Goal: Task Accomplishment & Management: Use online tool/utility

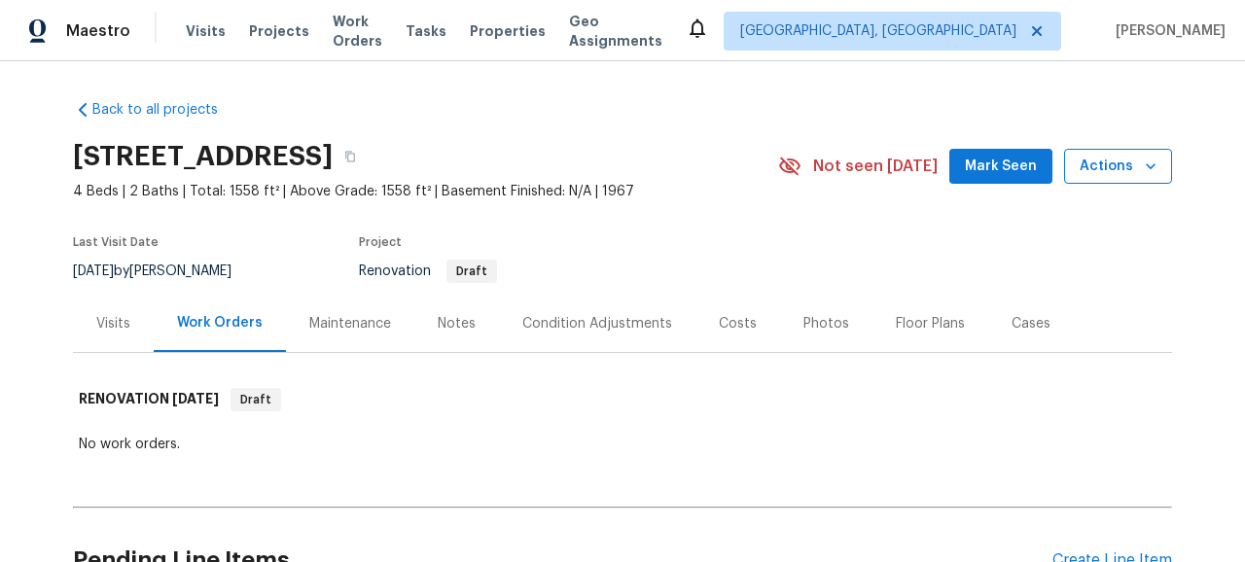
click at [1114, 164] on span "Actions" at bounding box center [1118, 167] width 77 height 24
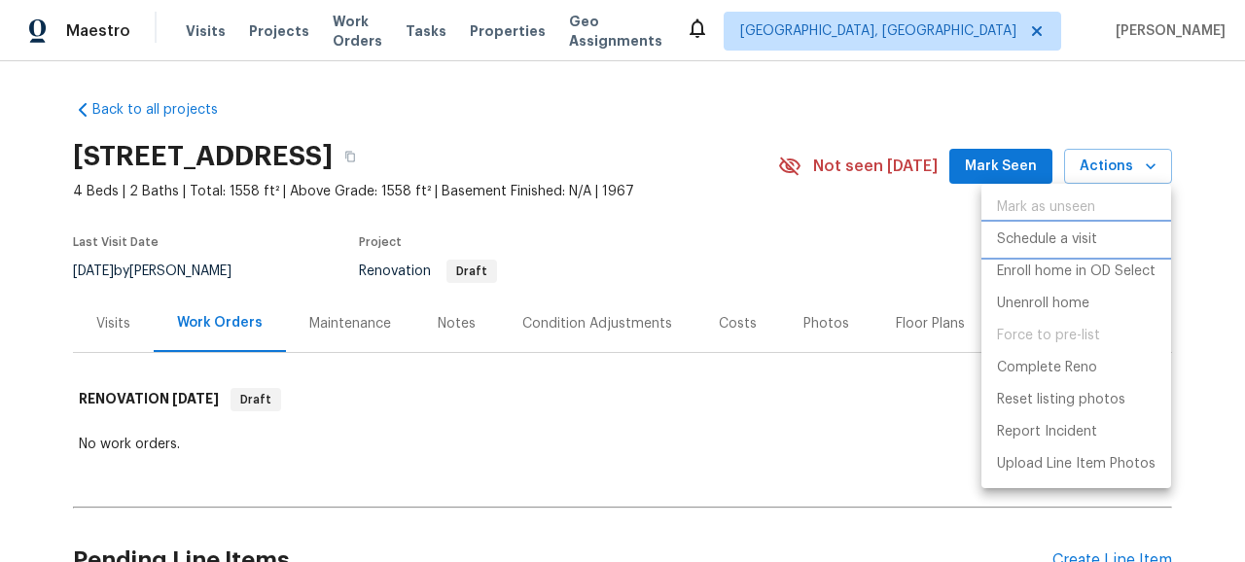
click at [1032, 231] on p "Schedule a visit" at bounding box center [1047, 240] width 100 height 20
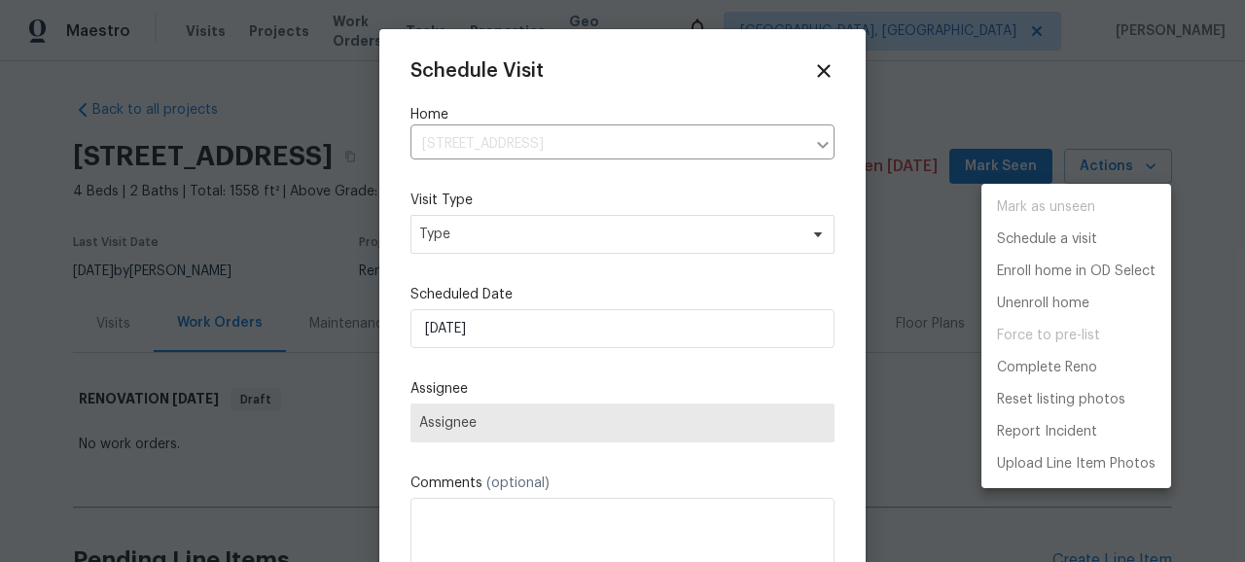
click at [502, 234] on div at bounding box center [622, 281] width 1245 height 562
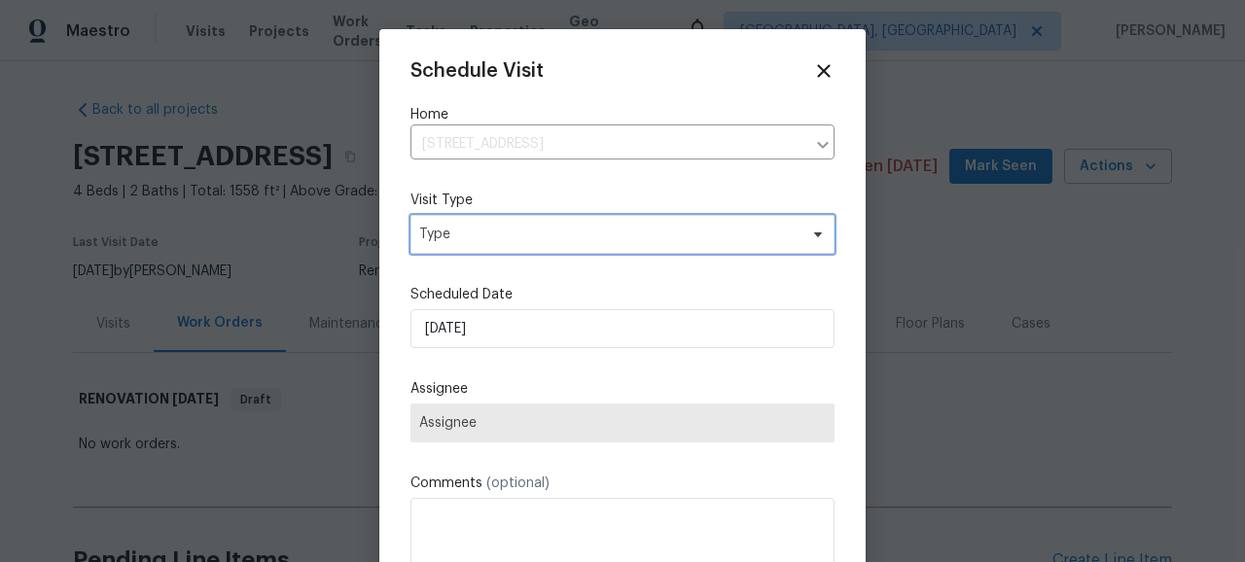
click at [502, 234] on span "Type" at bounding box center [608, 234] width 378 height 19
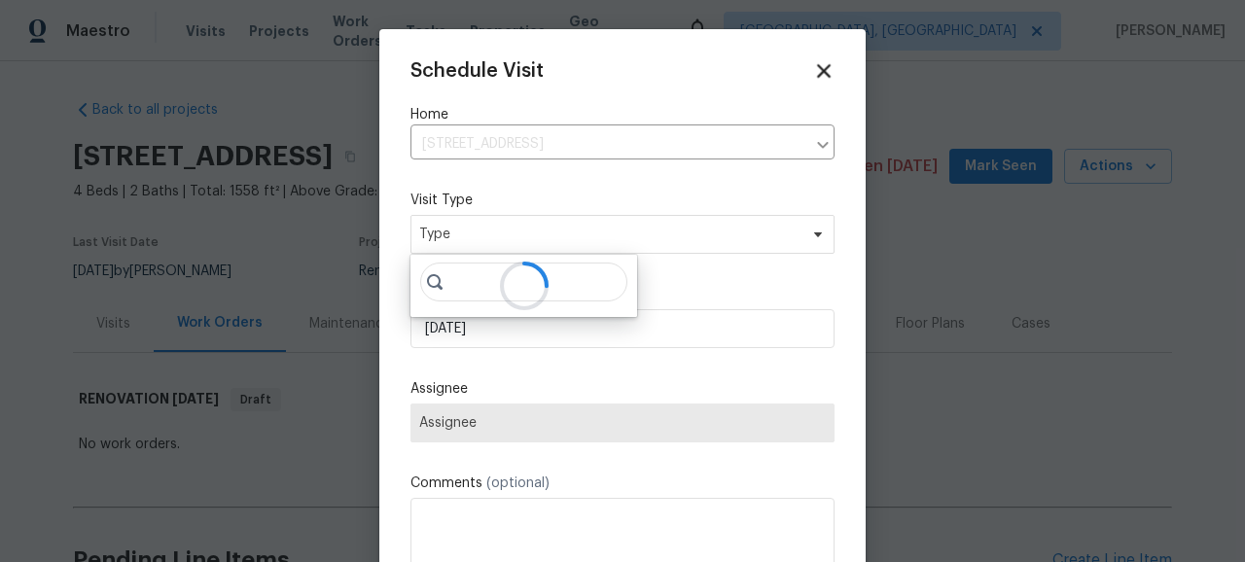
click at [832, 67] on icon at bounding box center [823, 70] width 22 height 22
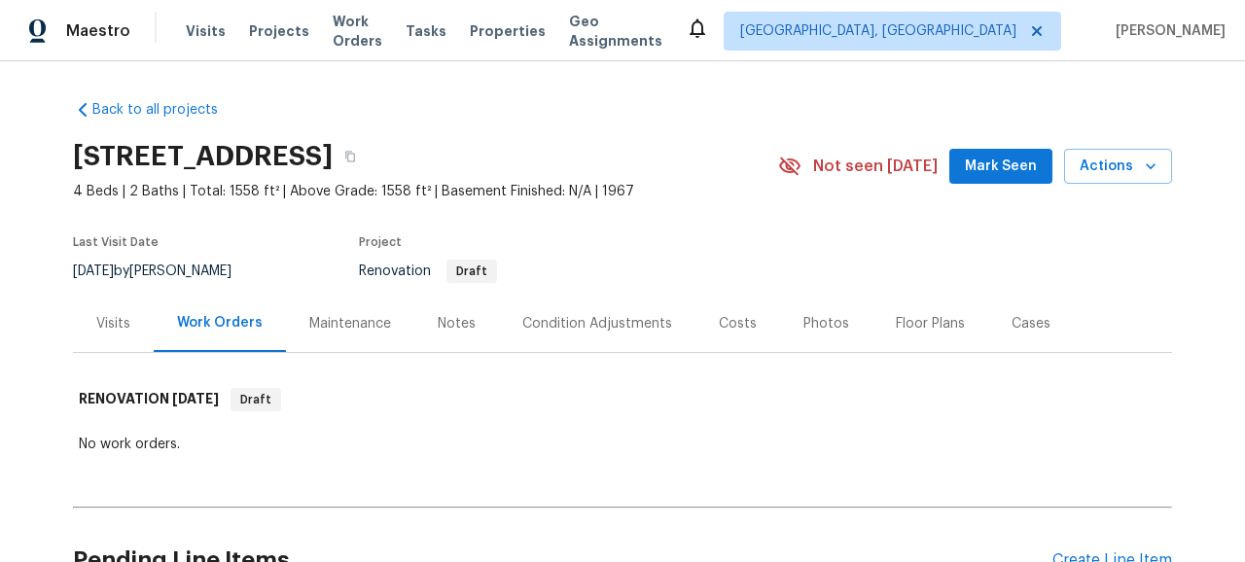
click at [1117, 197] on div "1509 Samontee Rd, Jacksonville, FL 32211 4 Beds | 2 Baths | Total: 1558 ft² | A…" at bounding box center [622, 166] width 1099 height 70
click at [1122, 176] on span "Actions" at bounding box center [1118, 167] width 77 height 24
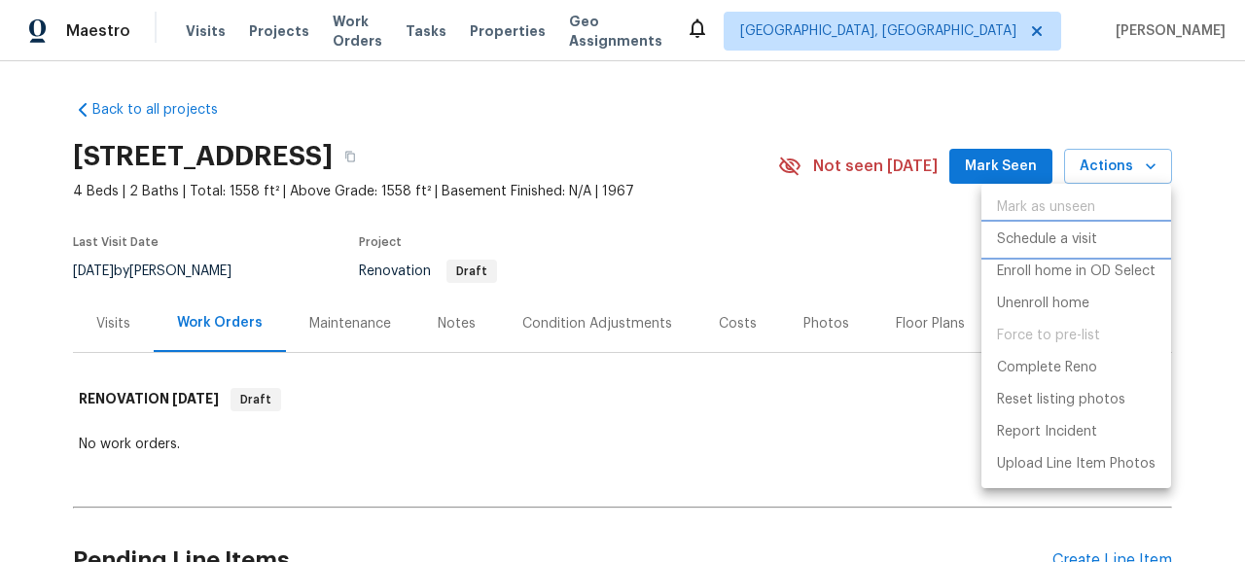
click at [1059, 247] on p "Schedule a visit" at bounding box center [1047, 240] width 100 height 20
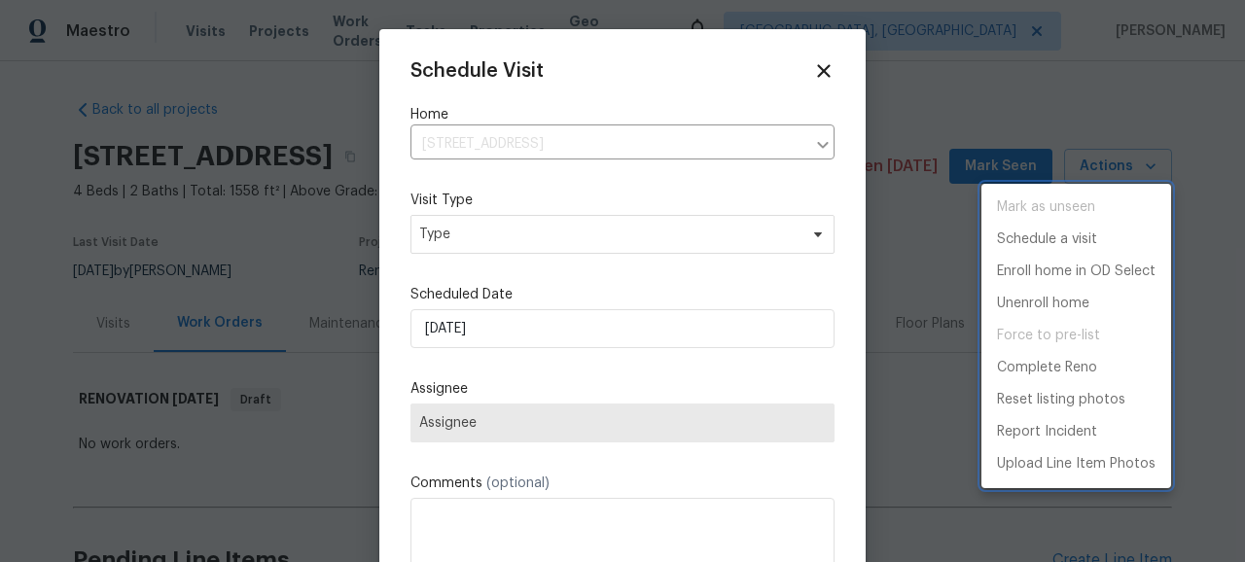
click at [550, 240] on div at bounding box center [622, 281] width 1245 height 562
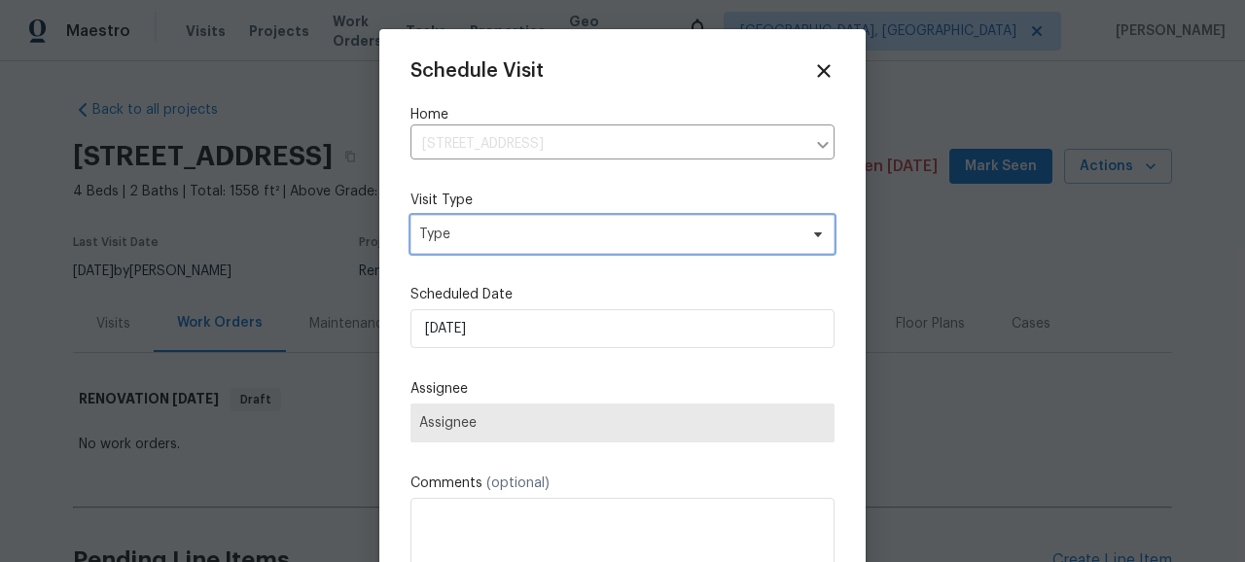
click at [550, 240] on span "Type" at bounding box center [608, 234] width 378 height 19
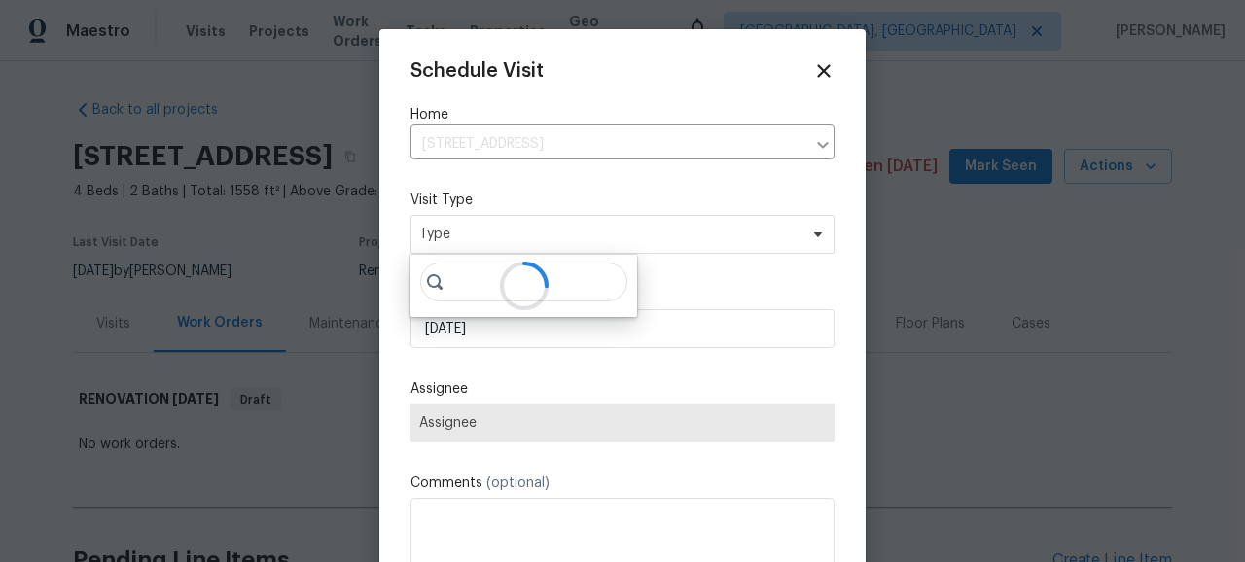
click at [502, 284] on icon at bounding box center [524, 286] width 45 height 45
click at [501, 284] on icon at bounding box center [523, 286] width 53 height 53
click at [456, 303] on div at bounding box center [524, 286] width 227 height 62
click at [463, 285] on div at bounding box center [524, 286] width 227 height 62
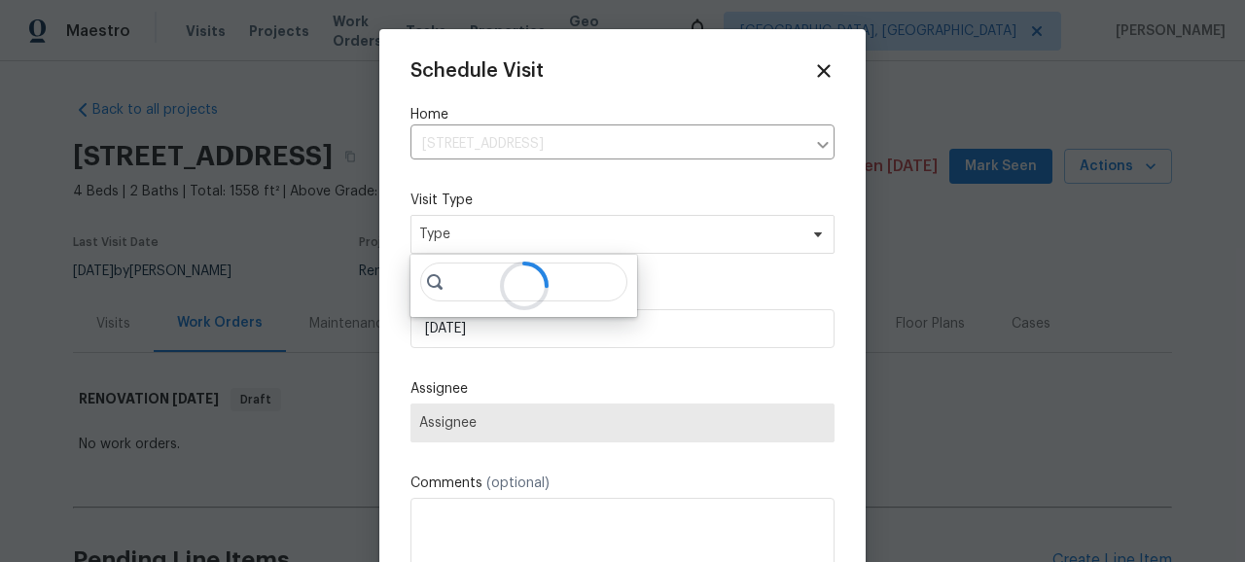
click at [463, 285] on div at bounding box center [524, 286] width 227 height 62
drag, startPoint x: 463, startPoint y: 285, endPoint x: 450, endPoint y: 285, distance: 12.6
click at [453, 285] on div at bounding box center [524, 286] width 227 height 62
click at [450, 285] on div at bounding box center [524, 286] width 227 height 62
click at [434, 281] on icon at bounding box center [435, 282] width 16 height 16
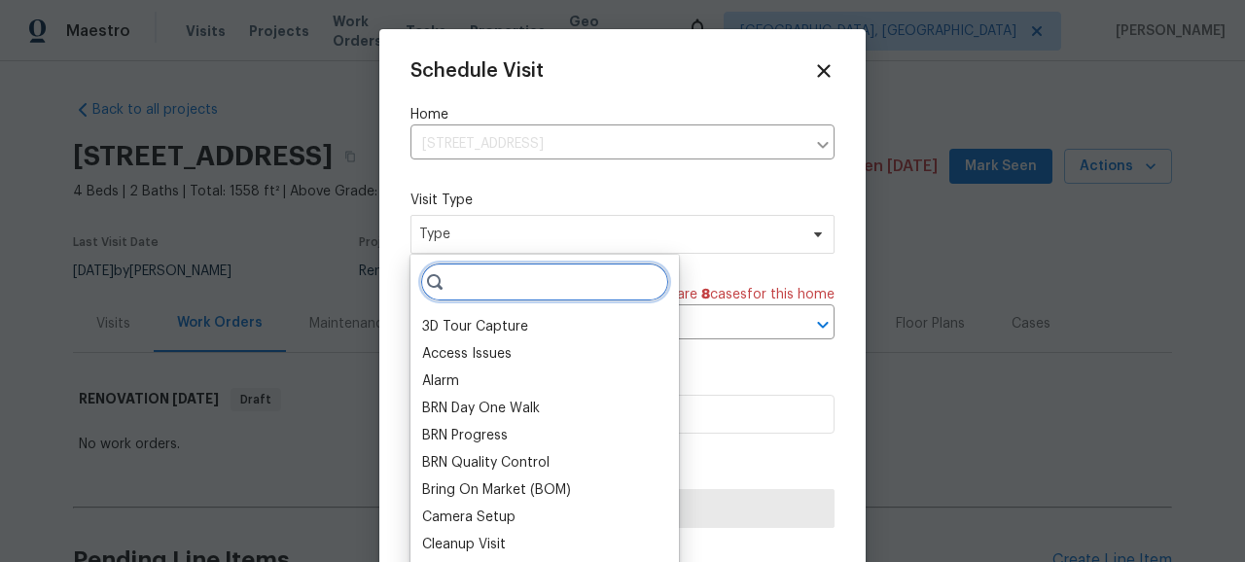
click at [598, 282] on input "search" at bounding box center [544, 282] width 249 height 39
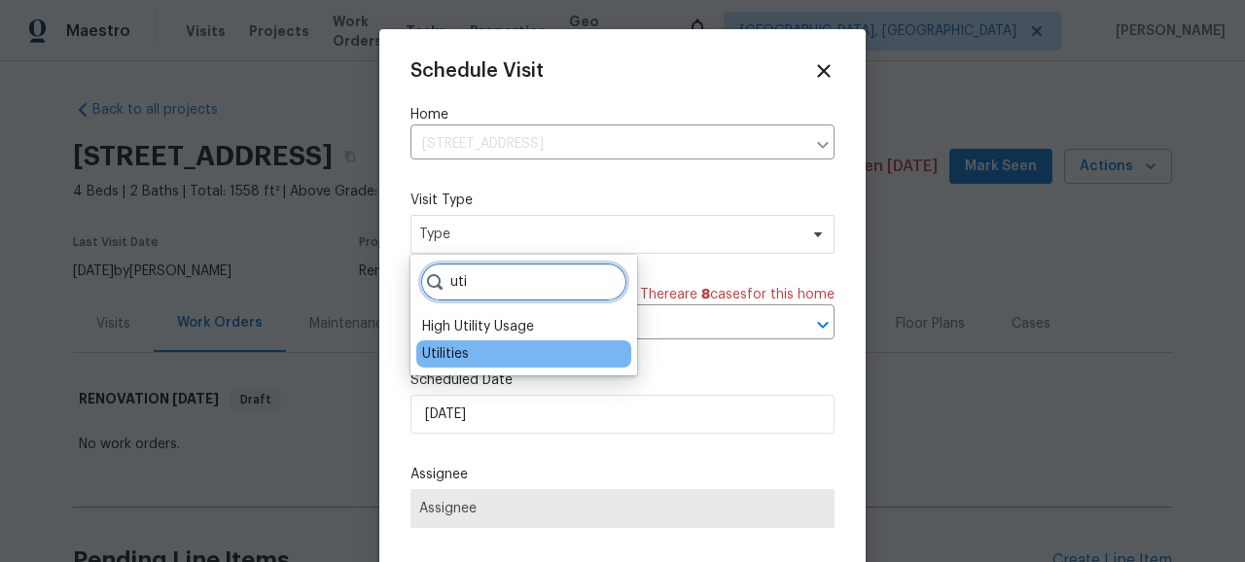
type input "uti"
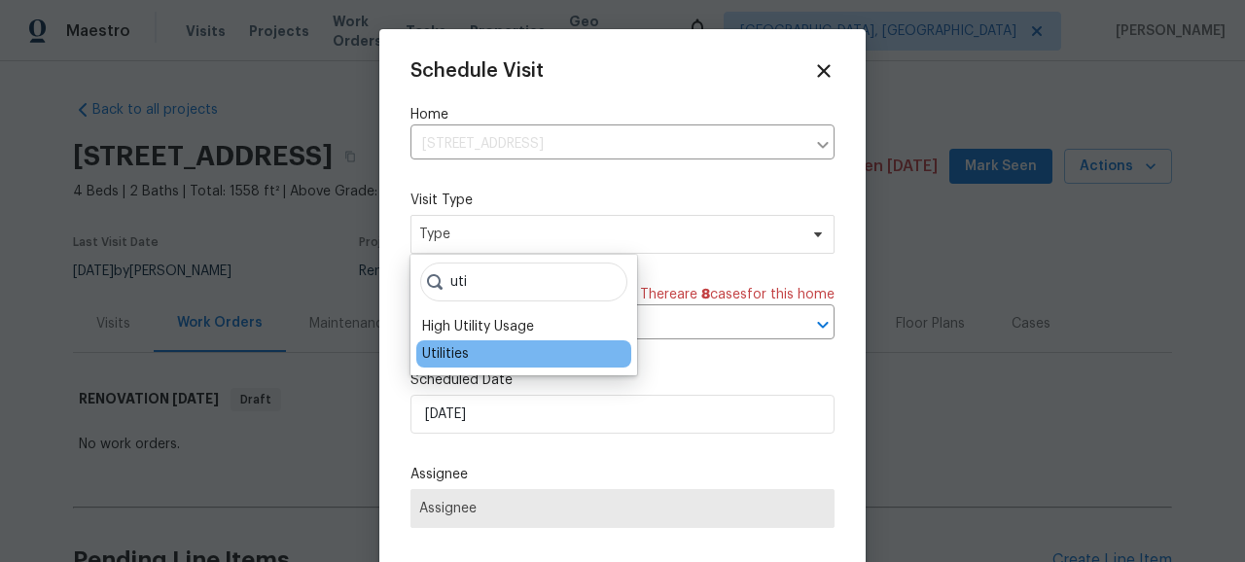
click at [562, 360] on div "Utilities" at bounding box center [523, 353] width 215 height 27
click at [426, 356] on div "Utilities" at bounding box center [445, 353] width 47 height 19
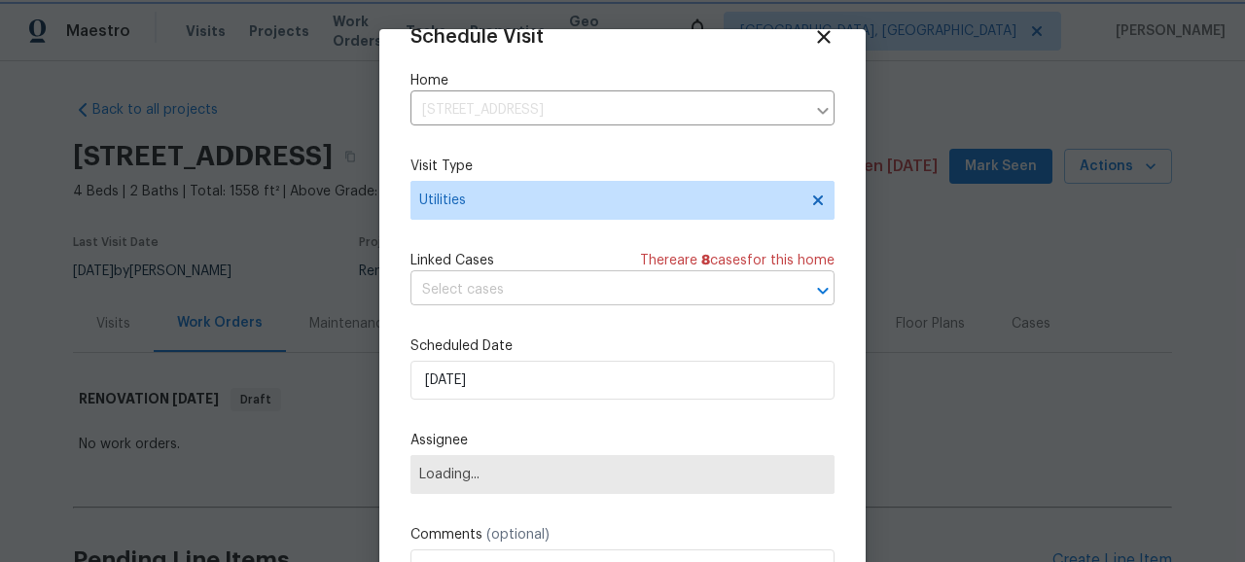
scroll to position [11, 0]
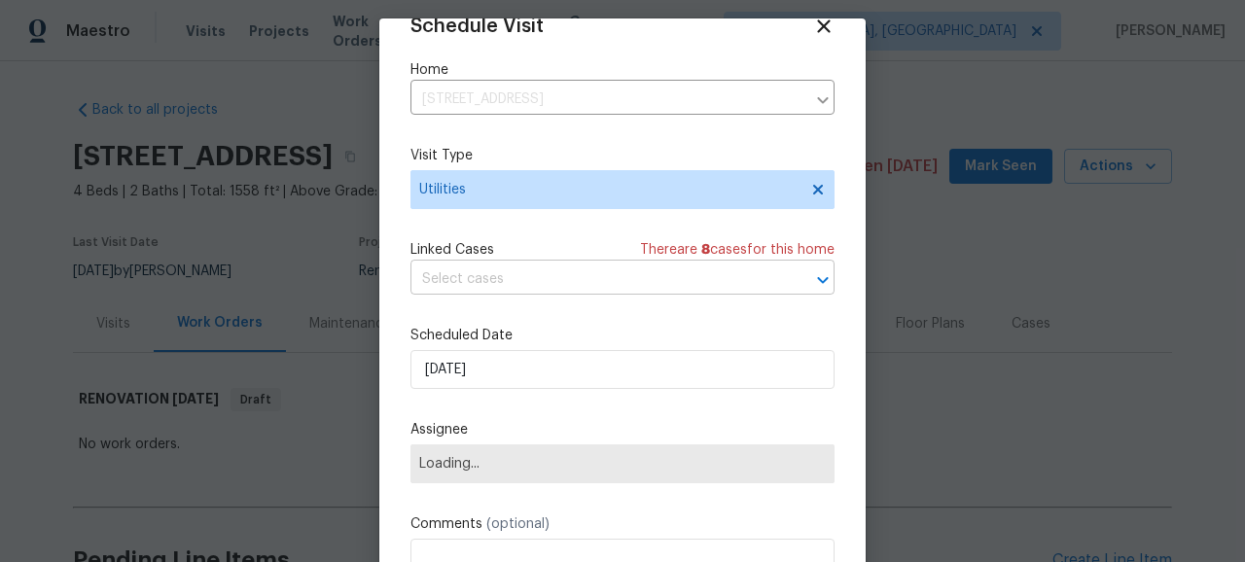
click at [509, 282] on input "text" at bounding box center [596, 280] width 370 height 30
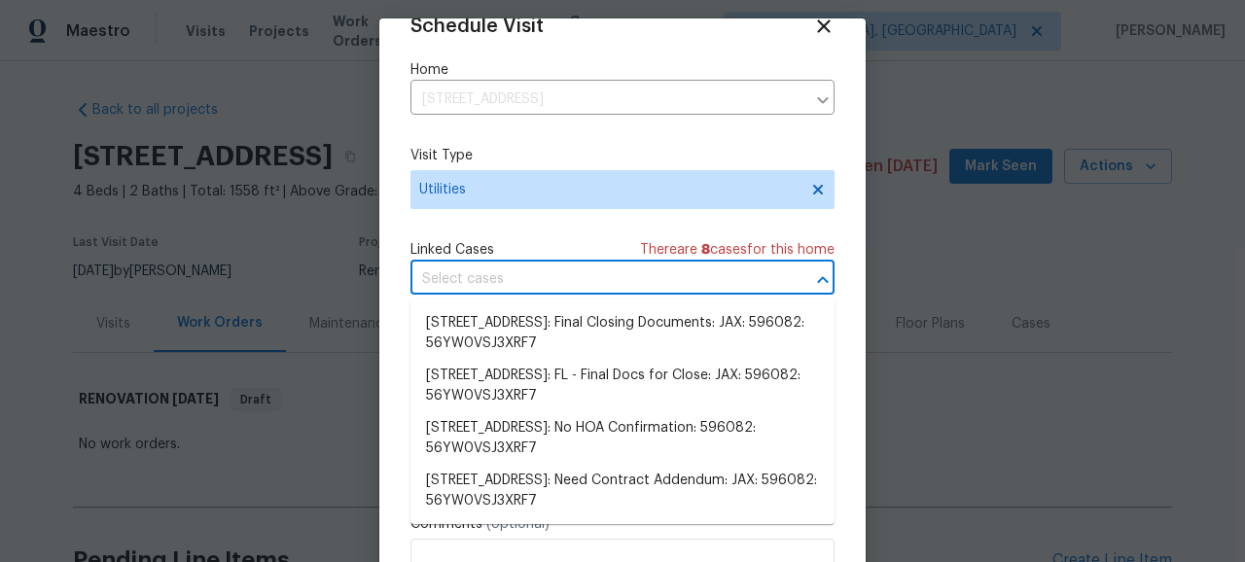
click at [509, 282] on input "text" at bounding box center [596, 280] width 370 height 30
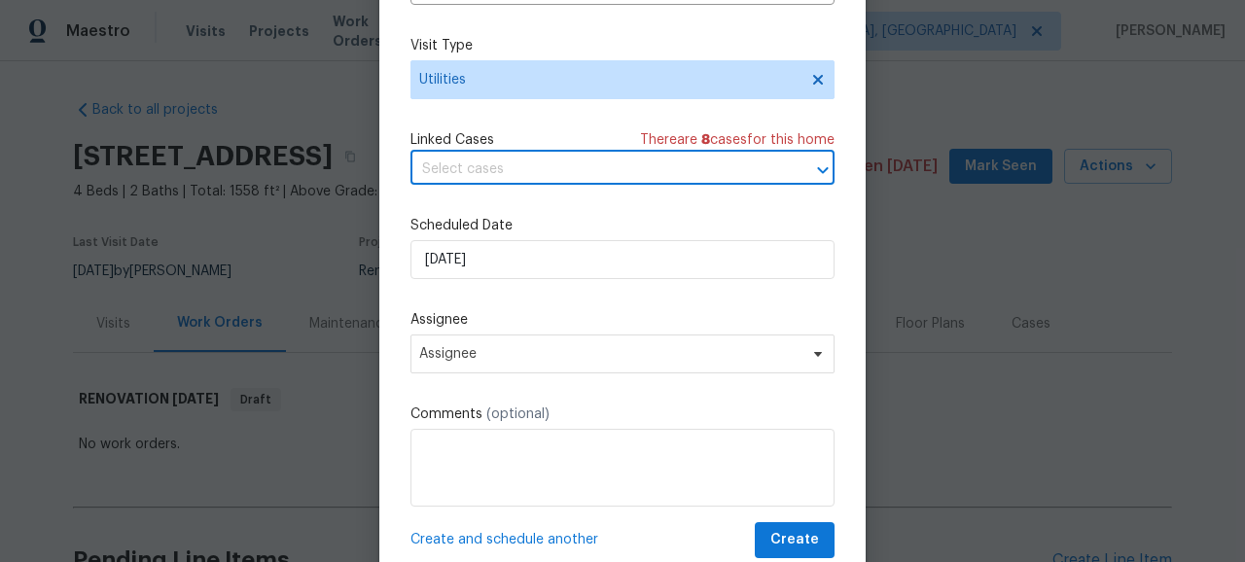
scroll to position [177, 0]
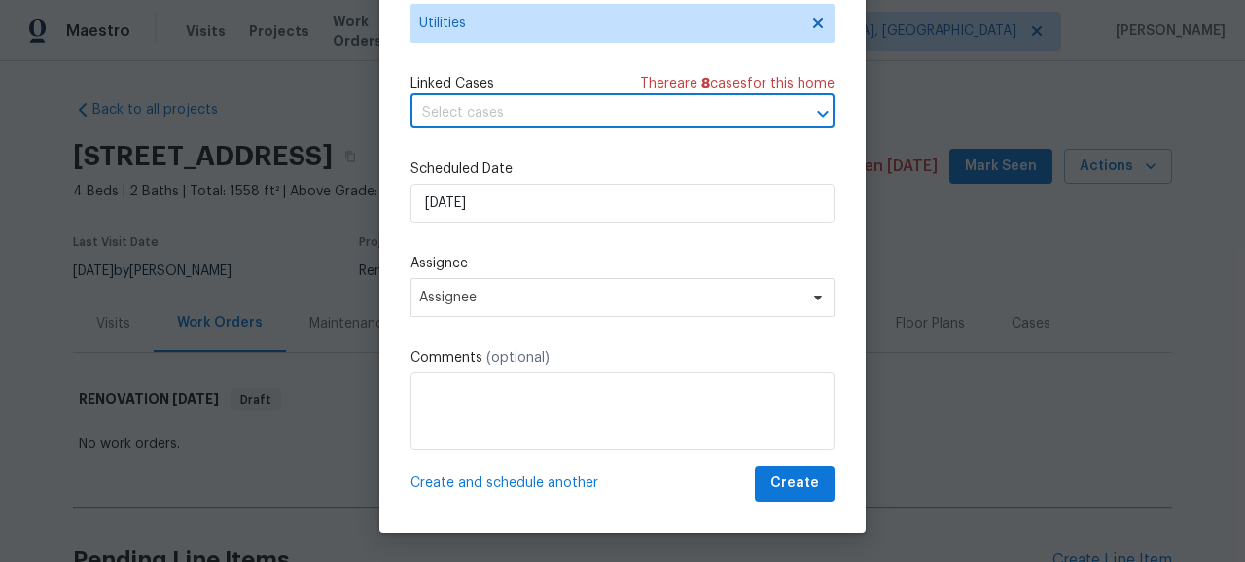
click at [517, 319] on div "Schedule Visit Home 1509 Samontee Rd, Jacksonville, FL 32211 ​ Visit Type Utili…" at bounding box center [623, 175] width 424 height 653
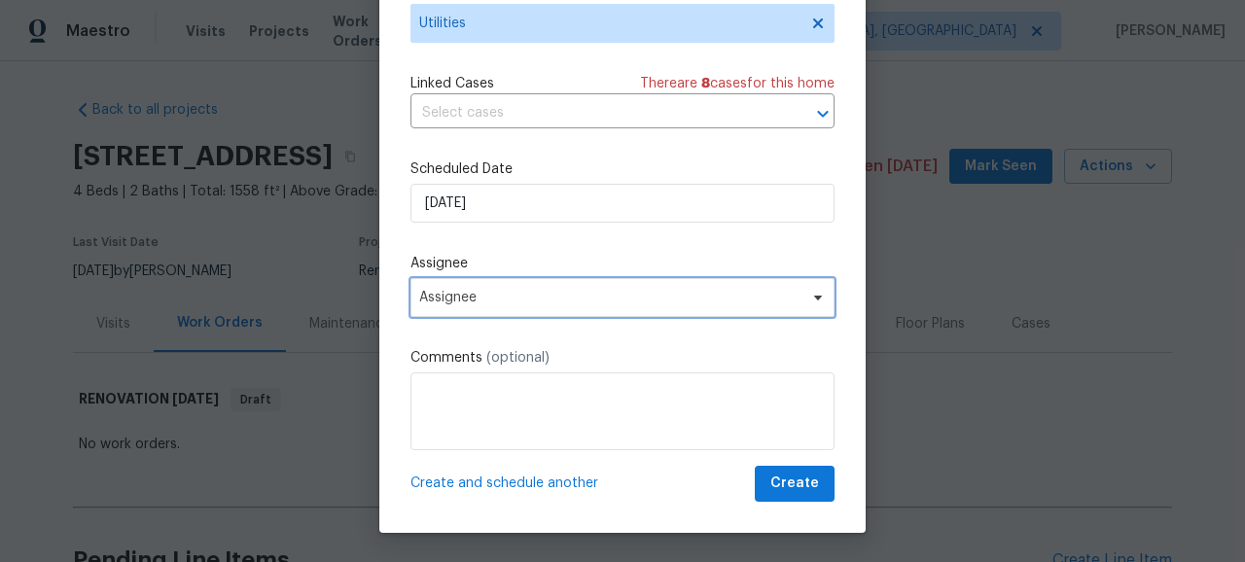
click at [516, 304] on span "Assignee" at bounding box center [609, 298] width 381 height 16
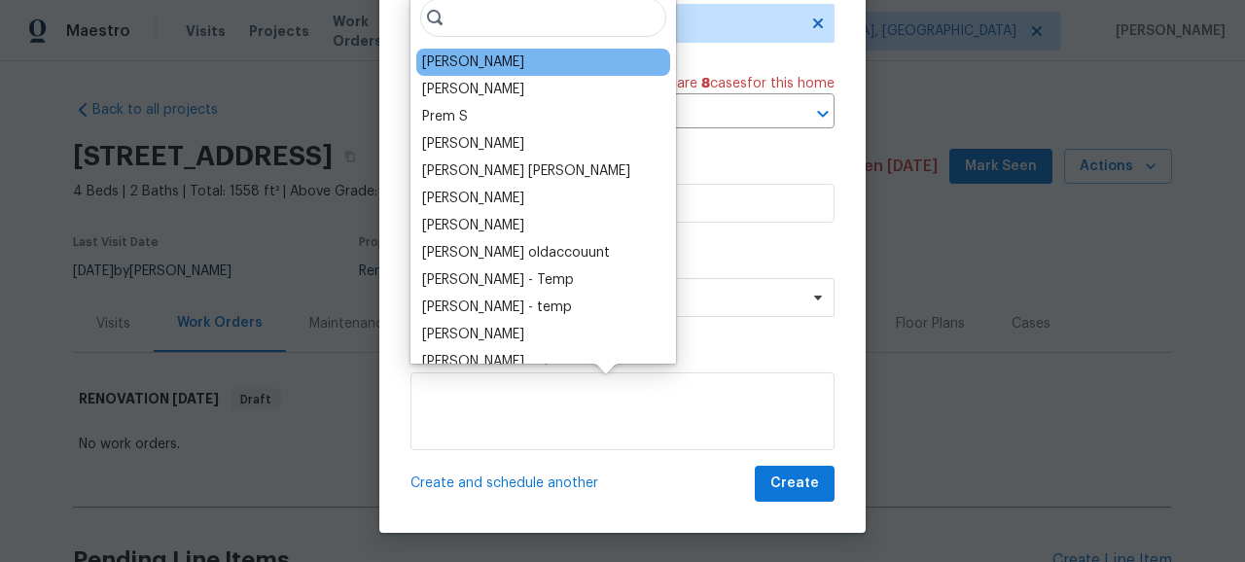
click at [485, 54] on div "Melissa Mossbrooks" at bounding box center [473, 62] width 102 height 19
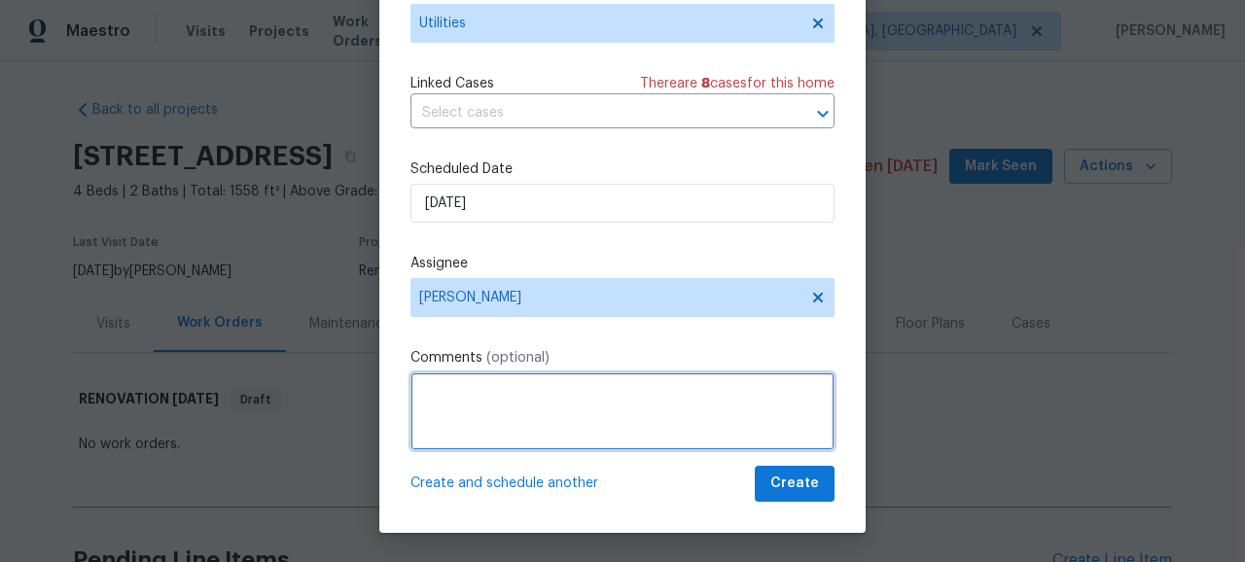
click at [564, 403] on textarea at bounding box center [623, 412] width 424 height 78
type textarea "P"
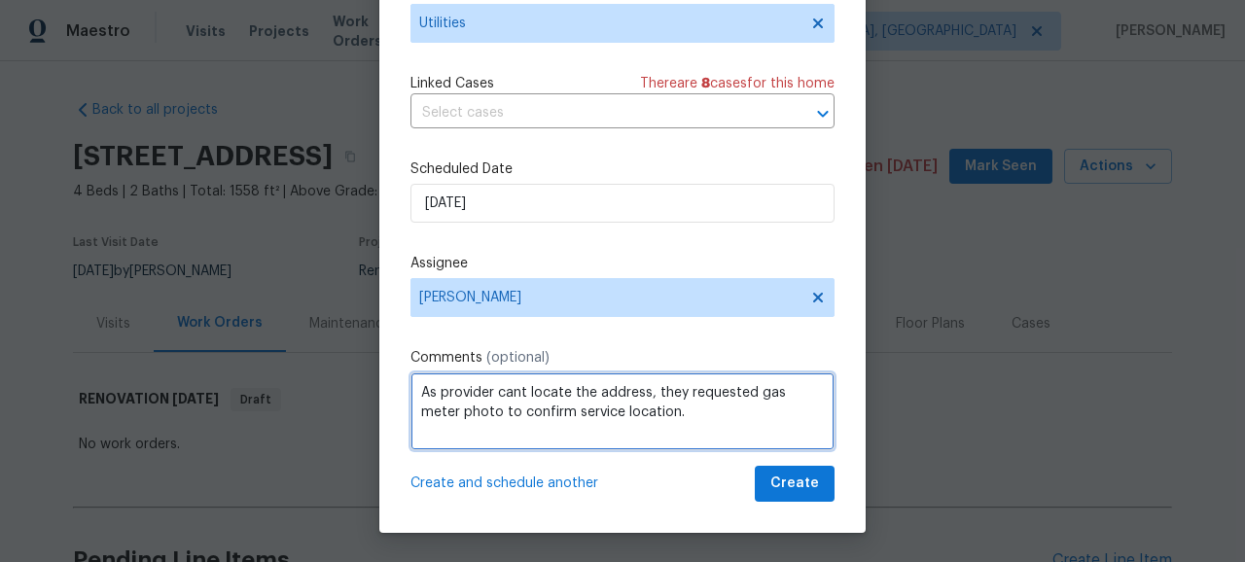
click at [671, 395] on textarea "As provider cant locate the address, they requested gas meter photo to confirm …" at bounding box center [623, 412] width 424 height 78
click at [675, 413] on textarea "As provider cant locate the address, requested gas meter photo to confirm servi…" at bounding box center [623, 412] width 424 height 78
click at [790, 411] on textarea "As provider cant locate the address, requested gas meter photo to confirm servi…" at bounding box center [623, 412] width 424 height 78
click at [697, 446] on textarea "As provider cant locate the address, requested gas meter photo to confirm servi…" at bounding box center [623, 412] width 424 height 78
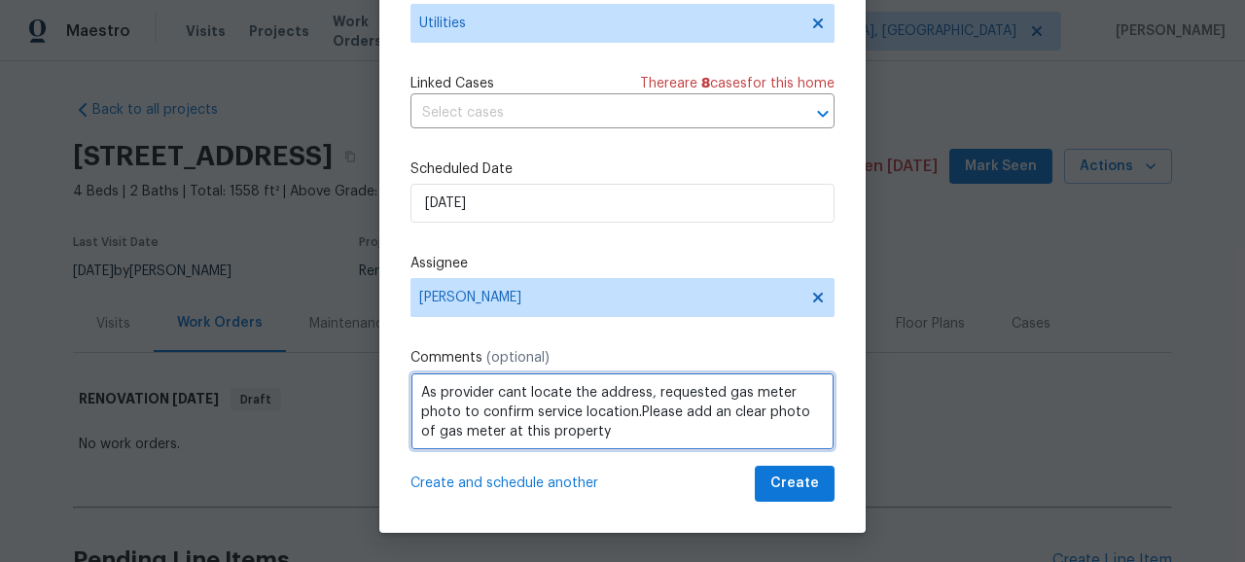
scroll to position [0, 0]
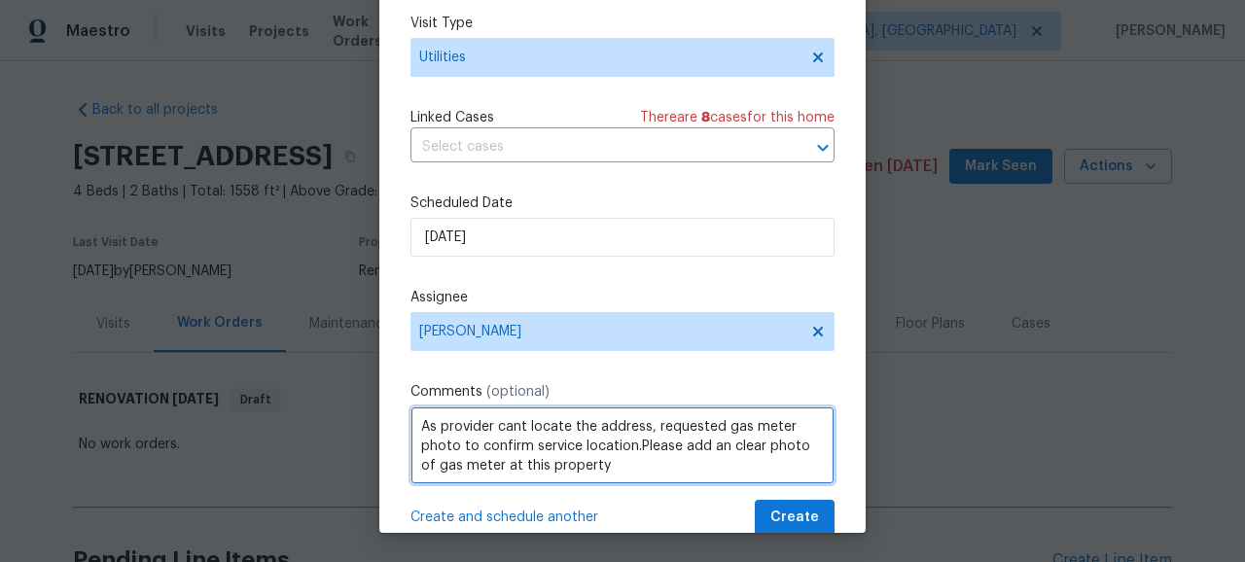
type textarea "As provider cant locate the address, requested gas meter photo to confirm servi…"
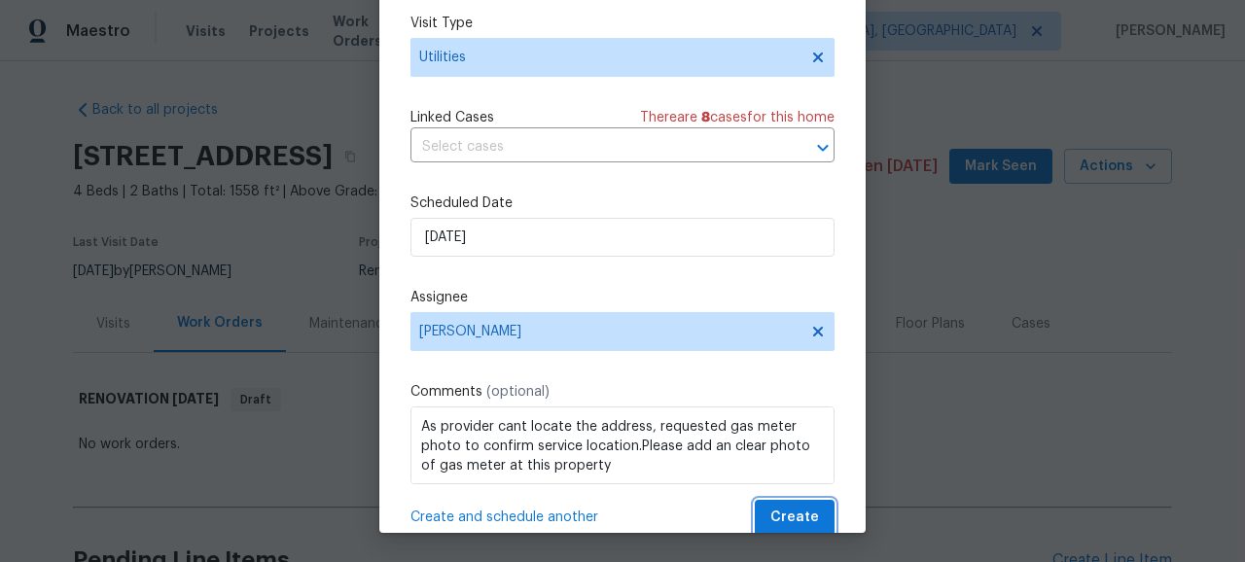
click at [816, 530] on span "Create" at bounding box center [794, 518] width 49 height 24
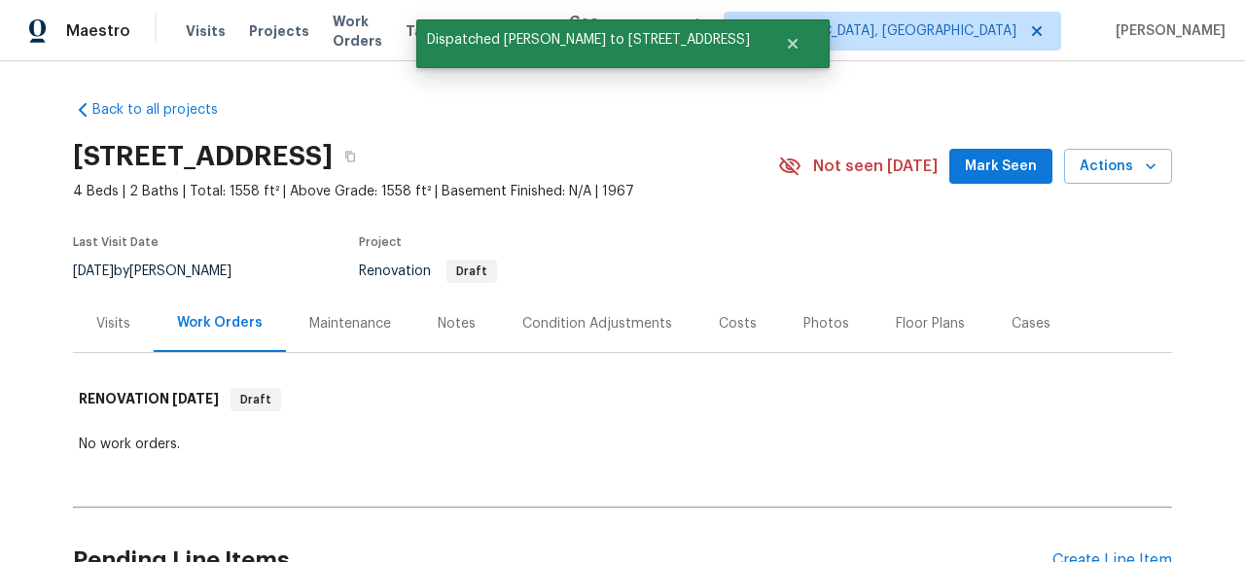
click at [85, 326] on div "Visits" at bounding box center [113, 323] width 81 height 57
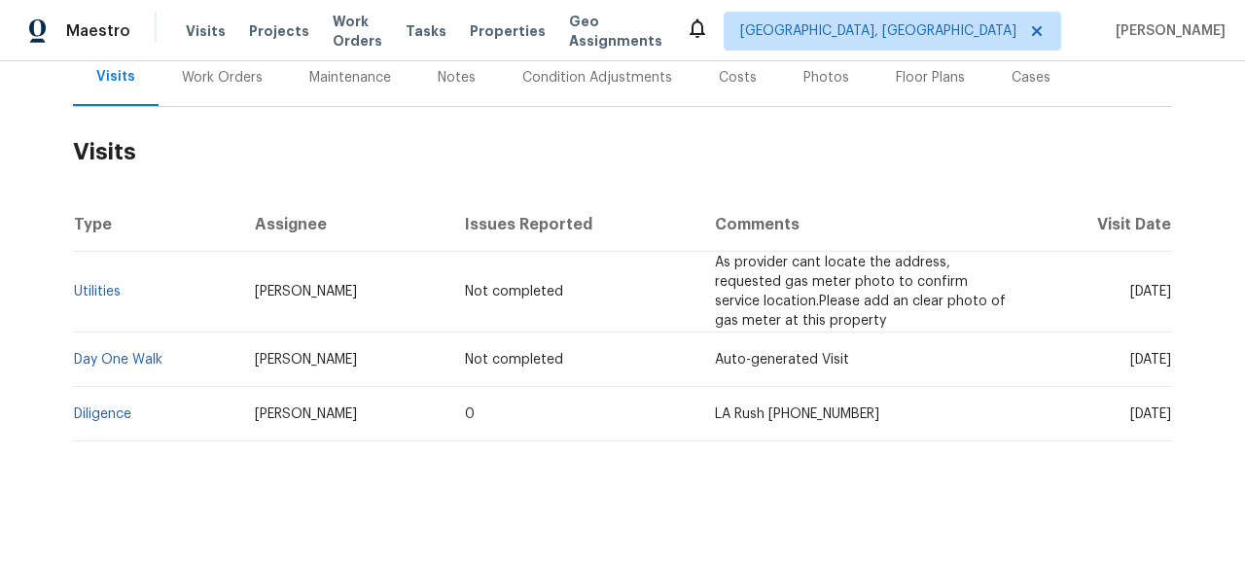
scroll to position [258, 0]
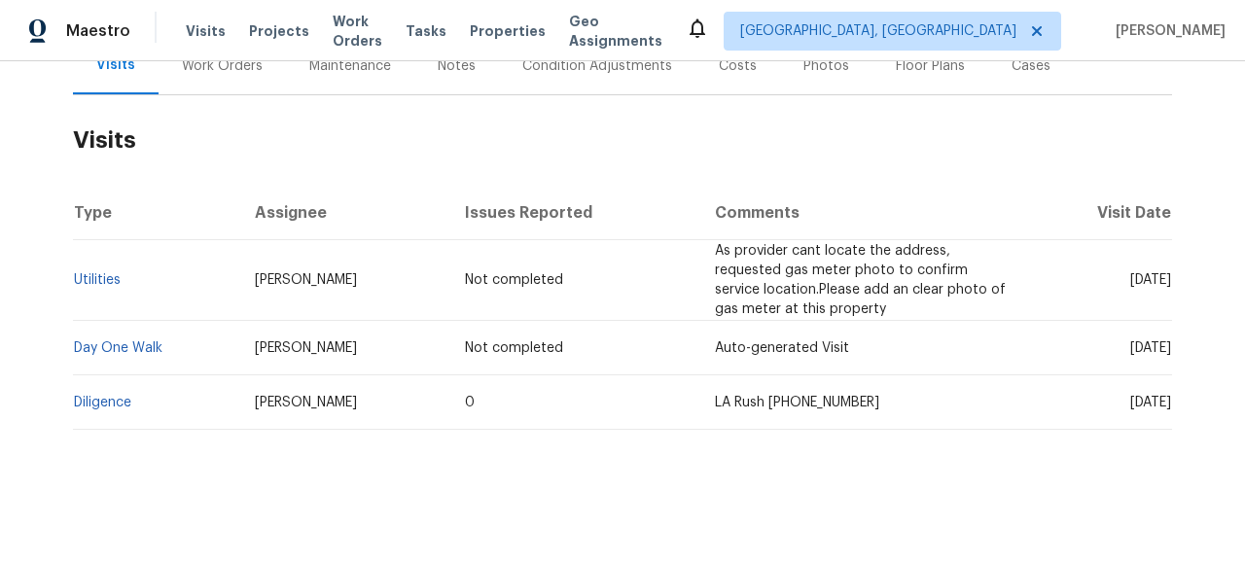
click at [98, 271] on td "Utilities" at bounding box center [156, 280] width 166 height 81
click at [98, 283] on link "Utilities" at bounding box center [97, 280] width 47 height 14
